Goal: Transaction & Acquisition: Purchase product/service

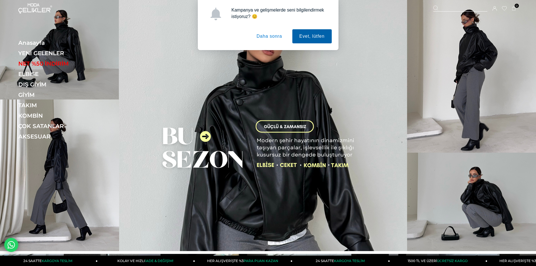
click at [312, 35] on button "Evet, lütfen" at bounding box center [311, 36] width 39 height 14
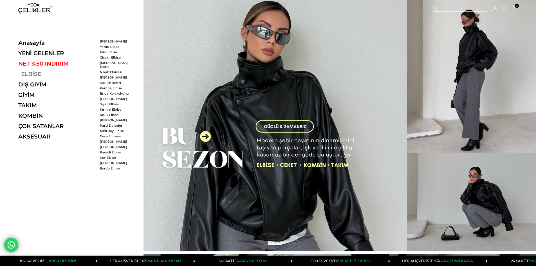
click at [34, 74] on link "ELBİSE" at bounding box center [56, 74] width 77 height 7
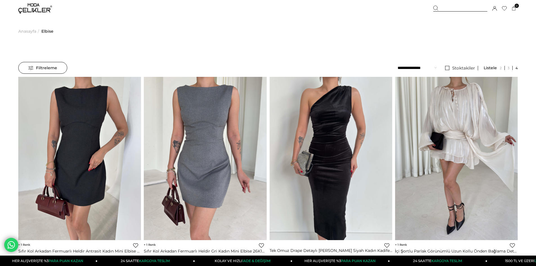
scroll to position [28, 0]
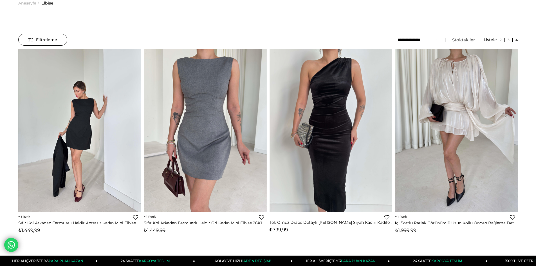
click at [121, 137] on img at bounding box center [79, 129] width 123 height 163
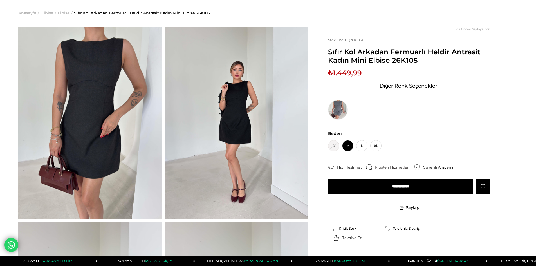
scroll to position [28, 0]
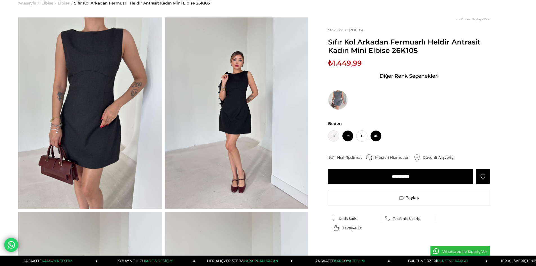
click at [377, 138] on span "XL" at bounding box center [375, 135] width 11 height 11
click at [408, 178] on input "**********" at bounding box center [400, 176] width 145 height 15
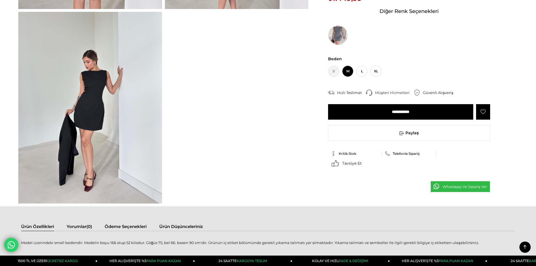
scroll to position [281, 0]
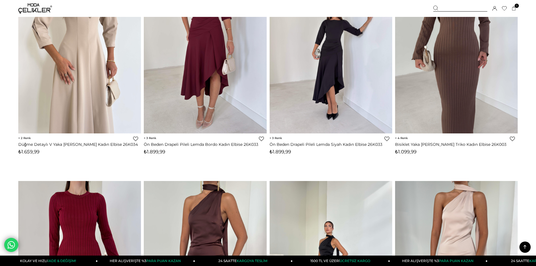
scroll to position [836, 0]
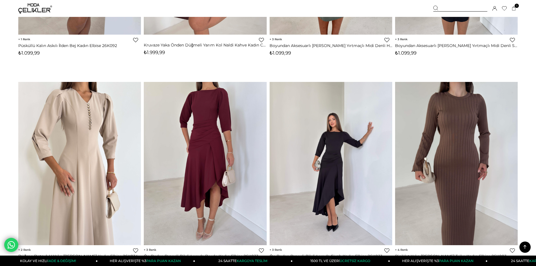
click at [205, 162] on div at bounding box center [143, 163] width 491 height 163
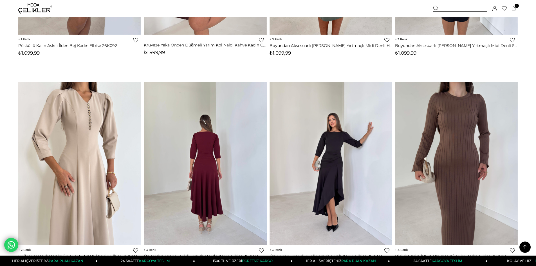
click at [206, 152] on img at bounding box center [205, 163] width 123 height 163
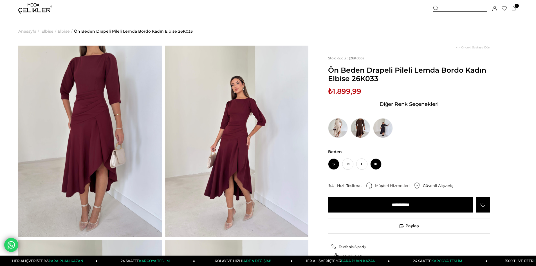
click at [376, 162] on span "XL" at bounding box center [375, 163] width 11 height 11
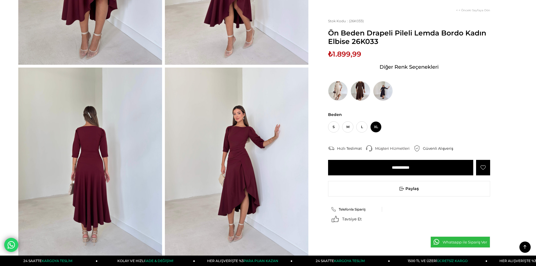
scroll to position [169, 0]
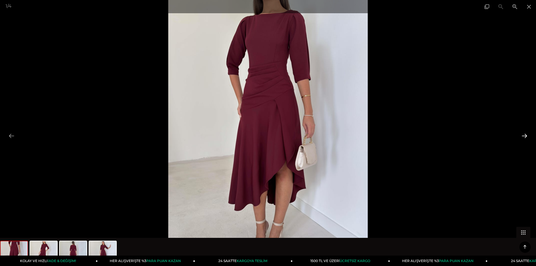
click at [525, 135] on button at bounding box center [524, 135] width 12 height 11
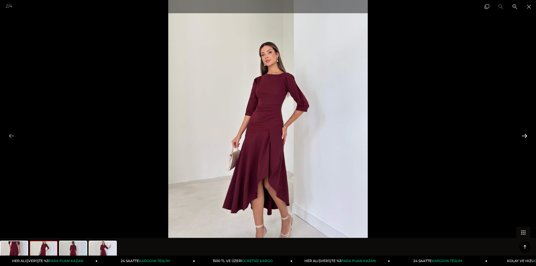
click at [525, 135] on button at bounding box center [524, 135] width 12 height 11
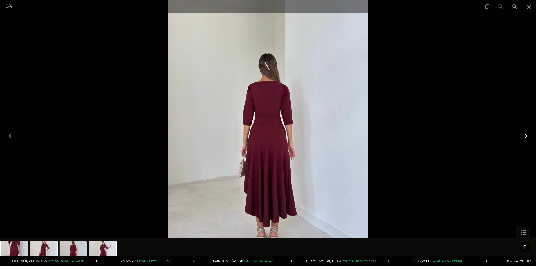
click at [523, 136] on button at bounding box center [524, 135] width 12 height 11
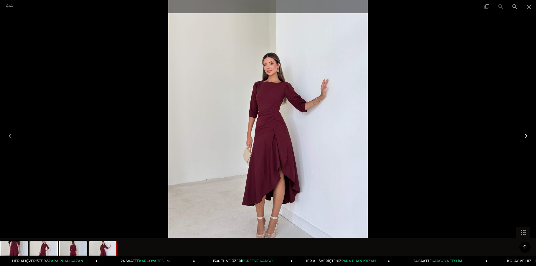
click at [523, 136] on button at bounding box center [524, 135] width 12 height 11
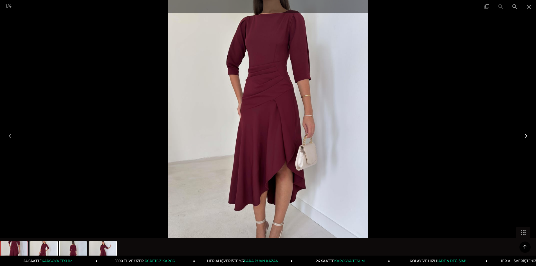
click at [523, 136] on button at bounding box center [524, 135] width 12 height 11
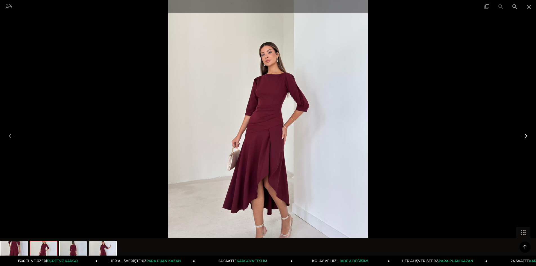
click at [523, 136] on button at bounding box center [524, 135] width 12 height 11
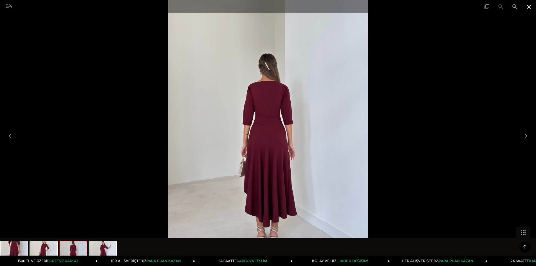
click at [529, 8] on span at bounding box center [529, 6] width 14 height 13
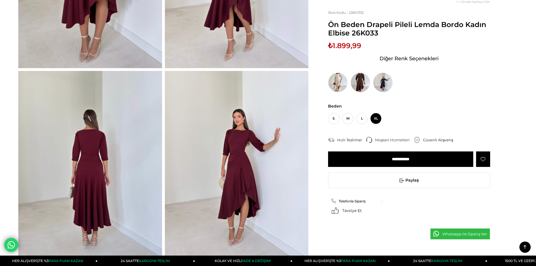
click at [405, 159] on input "**********" at bounding box center [400, 158] width 145 height 15
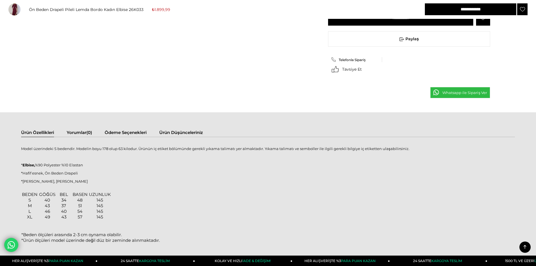
scroll to position [226, 0]
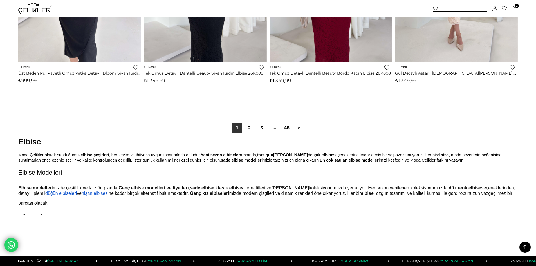
scroll to position [4232, 0]
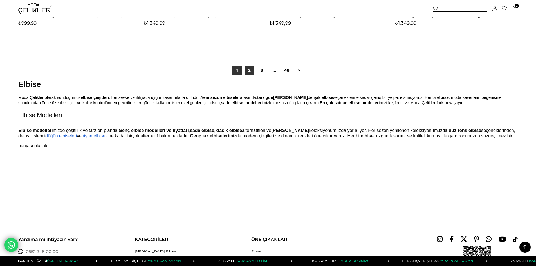
click at [249, 72] on link "2" at bounding box center [250, 71] width 10 height 10
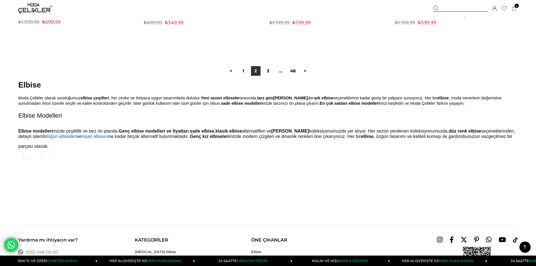
scroll to position [4162, 0]
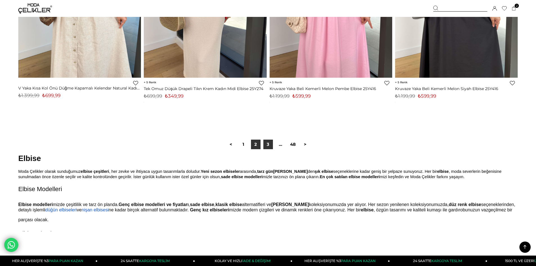
click at [267, 144] on link "3" at bounding box center [268, 144] width 10 height 10
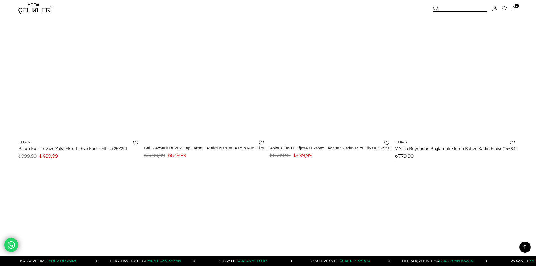
scroll to position [3403, 0]
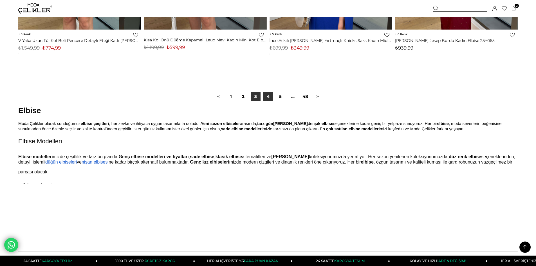
click at [271, 96] on link "4" at bounding box center [268, 97] width 10 height 10
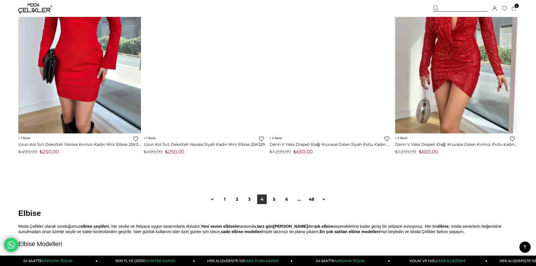
scroll to position [4162, 0]
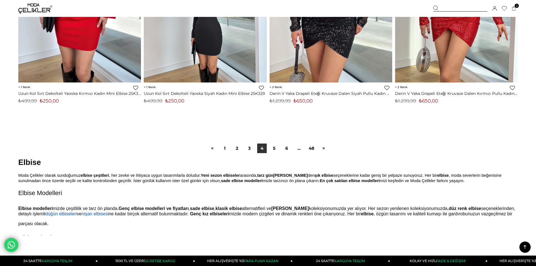
click at [276, 149] on link "5" at bounding box center [274, 148] width 10 height 10
